Goal: Transaction & Acquisition: Download file/media

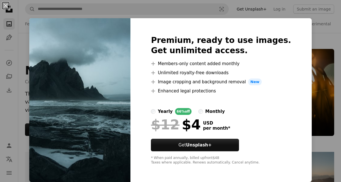
scroll to position [2484, 0]
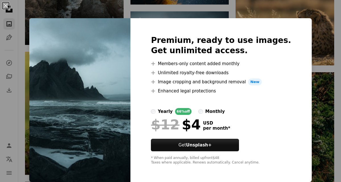
click at [305, 51] on div "An X shape Premium, ready to use images. Get unlimited access. A plus sign Memb…" at bounding box center [170, 91] width 341 height 182
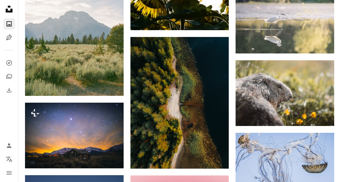
scroll to position [4592, 0]
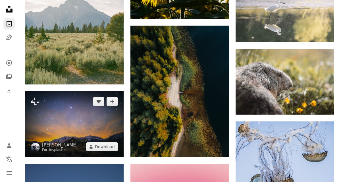
click at [105, 128] on img at bounding box center [74, 124] width 99 height 66
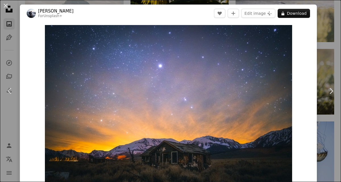
click at [335, 70] on div "An X shape Chevron left Chevron right [PERSON_NAME] For Unsplash+ A heart A plu…" at bounding box center [170, 91] width 341 height 182
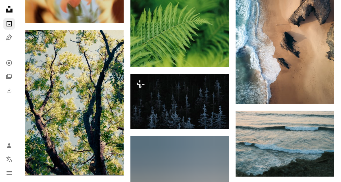
scroll to position [7721, 0]
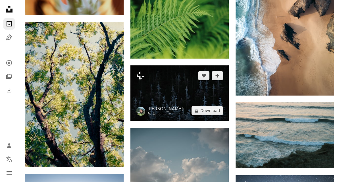
click at [197, 107] on img at bounding box center [179, 92] width 99 height 55
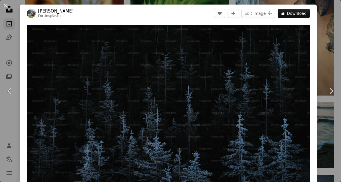
scroll to position [492, 0]
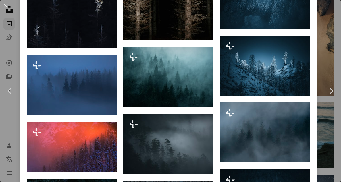
click at [326, 73] on div "An X shape Chevron left Chevron right [PERSON_NAME] For Unsplash+ A heart A plu…" at bounding box center [170, 91] width 341 height 182
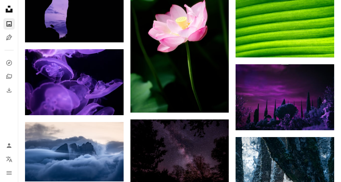
scroll to position [10782, 0]
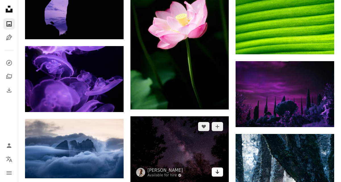
click at [218, 172] on icon "Download" at bounding box center [218, 172] width 4 height 4
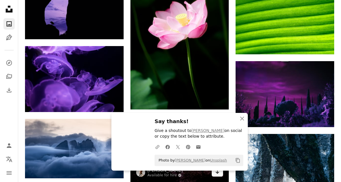
scroll to position [10809, 0]
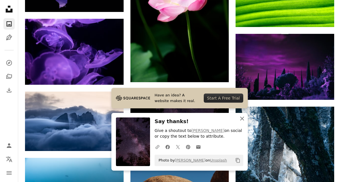
click at [240, 116] on icon "An X shape" at bounding box center [242, 118] width 7 height 7
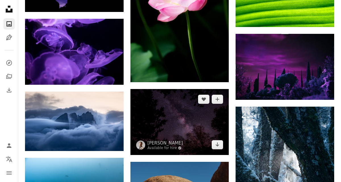
click at [198, 128] on img at bounding box center [179, 122] width 99 height 66
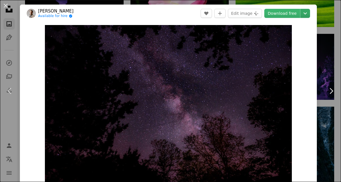
click at [307, 13] on icon "Choose download size" at bounding box center [305, 14] width 3 height 2
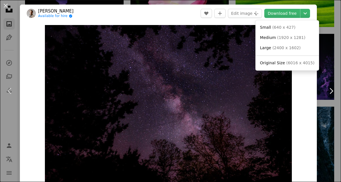
click at [286, 67] on link "Original Size ( 6016 x 4015 )" at bounding box center [287, 63] width 59 height 10
